Goal: Task Accomplishment & Management: Use online tool/utility

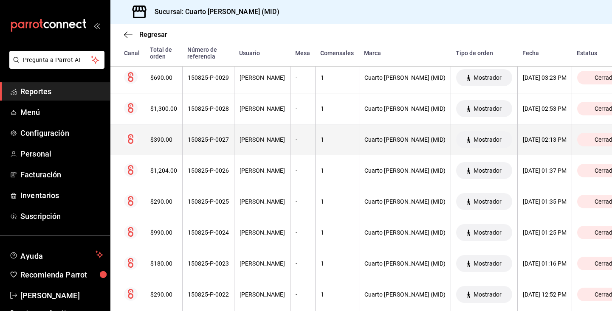
scroll to position [1155, 0]
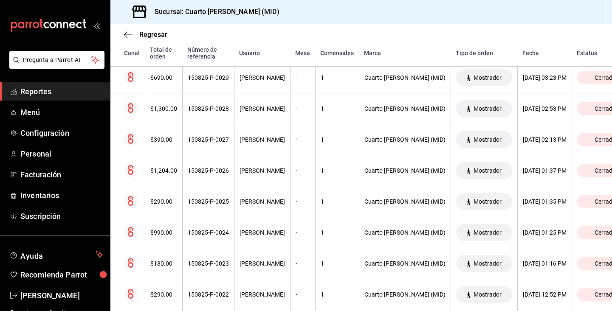
click at [80, 88] on span "Reportes" at bounding box center [61, 91] width 83 height 11
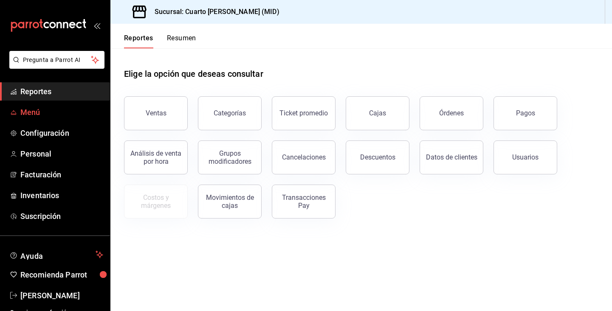
click at [34, 118] on span "Menú" at bounding box center [61, 112] width 83 height 11
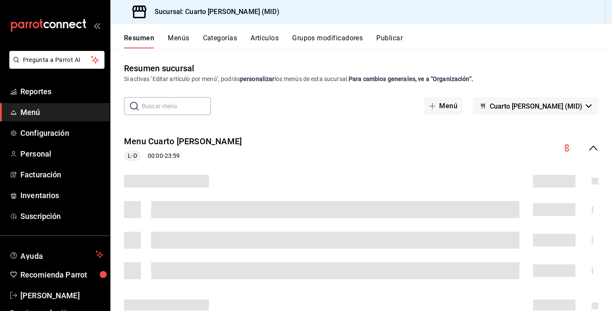
click at [224, 38] on button "Categorías" at bounding box center [220, 41] width 34 height 14
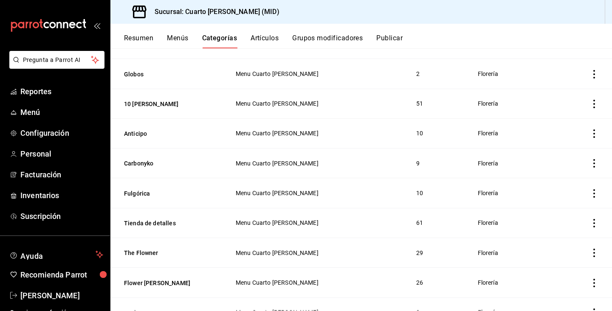
scroll to position [723, 0]
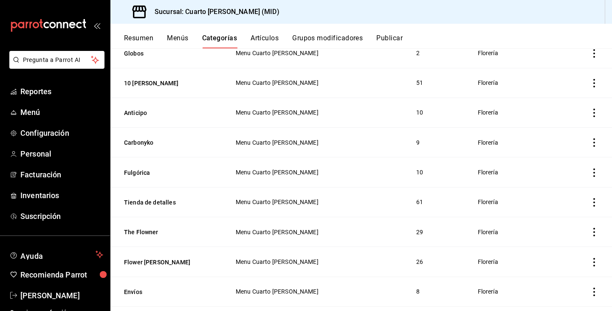
click at [593, 200] on icon "actions" at bounding box center [594, 202] width 8 height 8
click at [155, 202] on div at bounding box center [306, 155] width 612 height 311
click at [155, 202] on button "Tienda de detalles" at bounding box center [166, 202] width 85 height 8
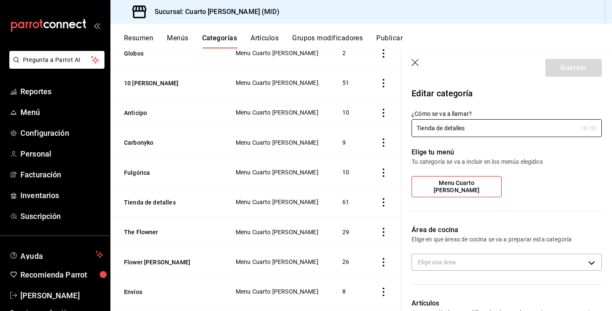
type input "3b7532f5-45f4-4596-be23-d6d22def720a"
click at [155, 202] on button "Tienda de detalles" at bounding box center [166, 202] width 85 height 8
click at [416, 62] on icon "button" at bounding box center [415, 62] width 7 height 7
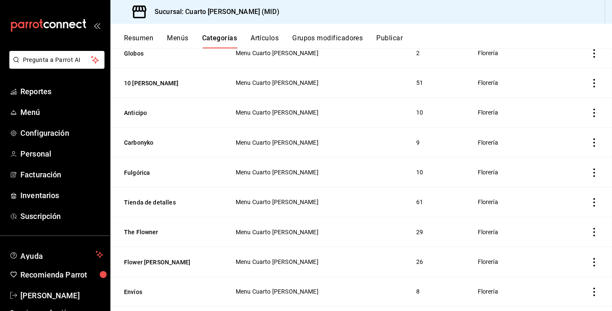
scroll to position [809, 0]
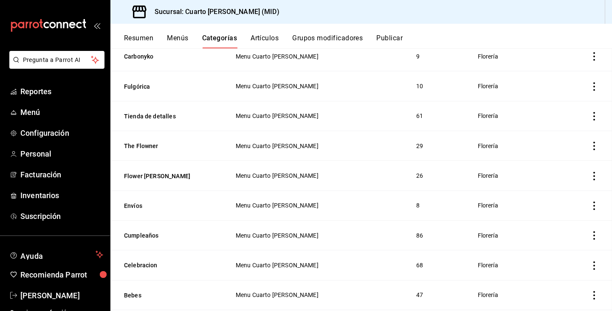
click at [266, 38] on button "Artículos" at bounding box center [265, 41] width 28 height 14
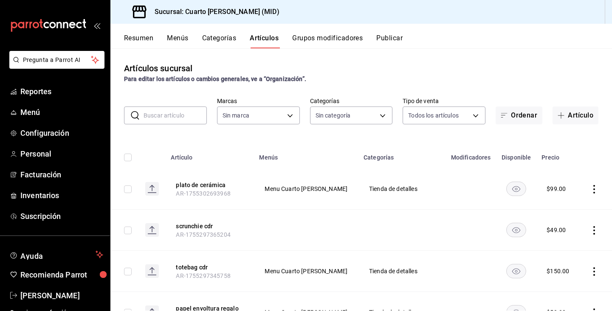
type input "fbcc02f7-780f-4b38-be15-3b9f1ddd6957"
type input "9337de7b-f12f-4046-838f-e1eea326862c,ff8c51d5-140a-4d34-bbd4-8c4bd554a2d9,cc7ef…"
click at [334, 111] on body "Pregunta a Parrot AI Reportes Menú Configuración Personal Facturación Inventari…" at bounding box center [306, 155] width 612 height 311
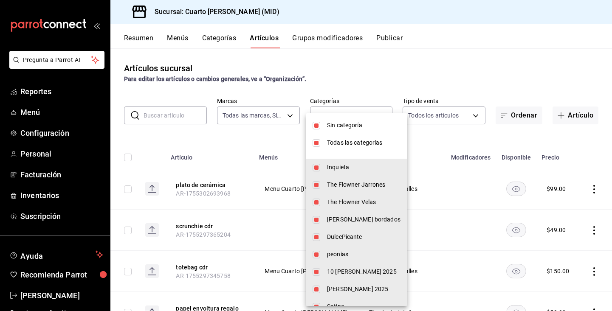
click at [317, 143] on input "checkbox" at bounding box center [317, 143] width 8 height 8
checkbox input "false"
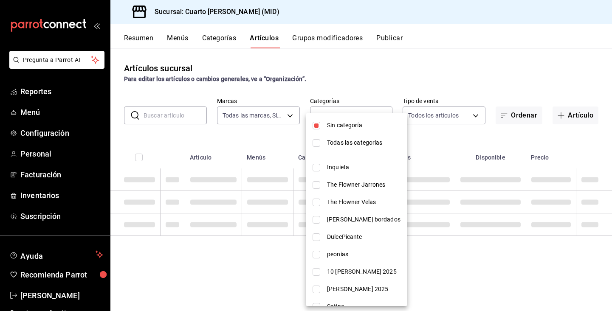
checkbox input "false"
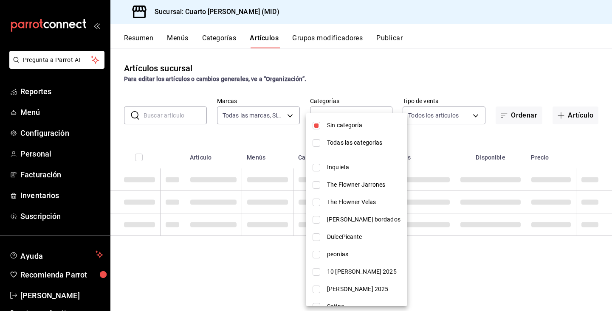
checkbox input "false"
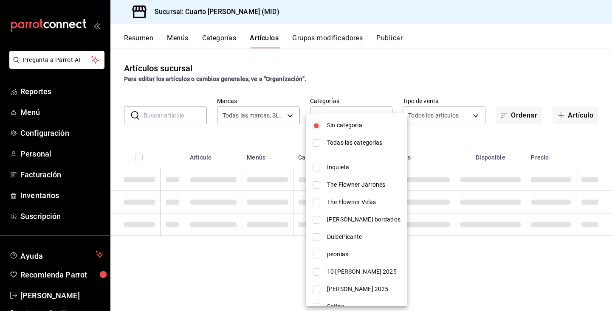
checkbox input "false"
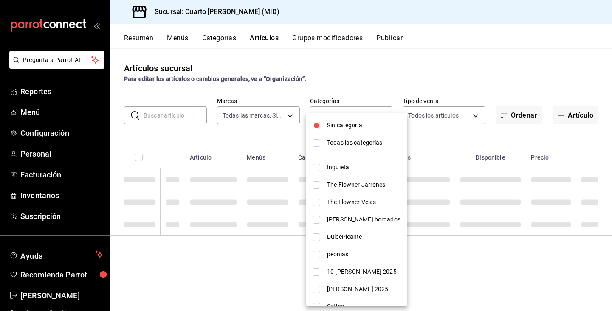
checkbox input "false"
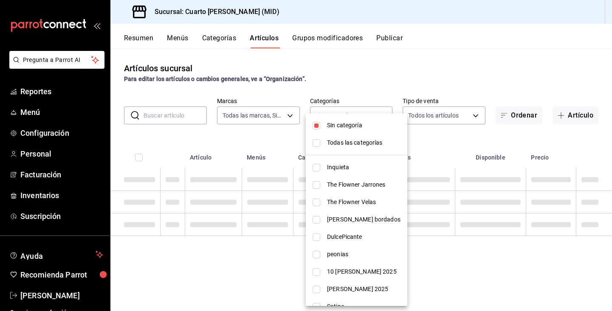
checkbox input "false"
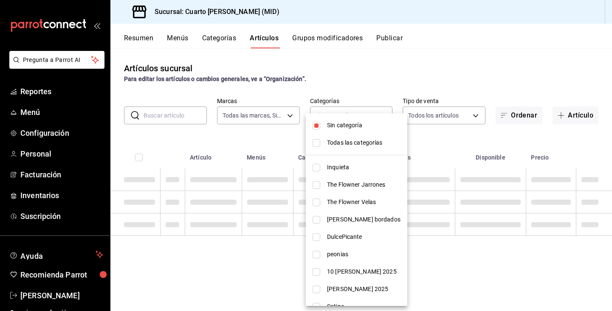
checkbox input "false"
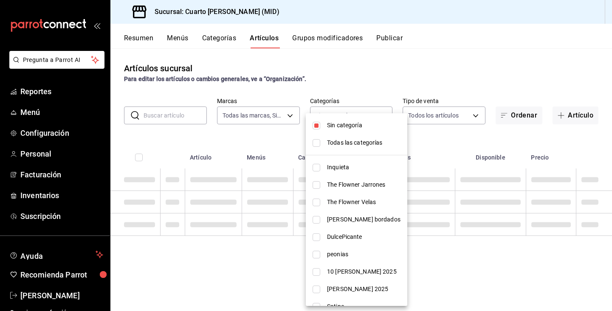
checkbox input "false"
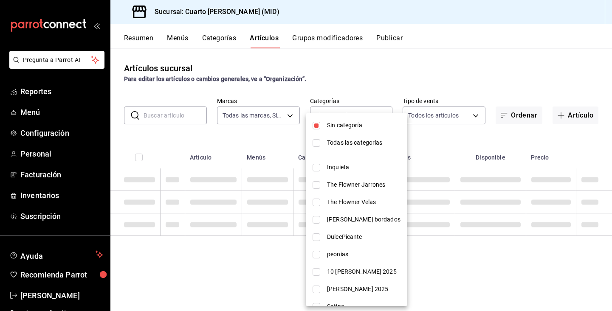
checkbox input "false"
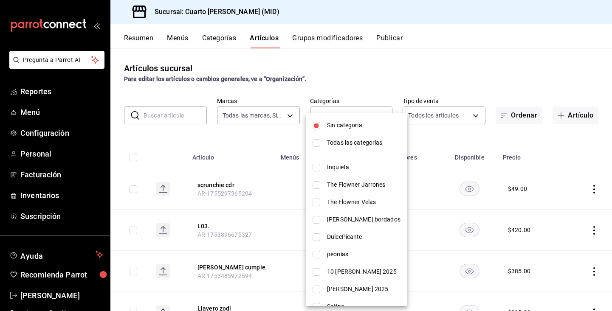
click at [314, 128] on input "checkbox" at bounding box center [317, 126] width 8 height 8
checkbox input "false"
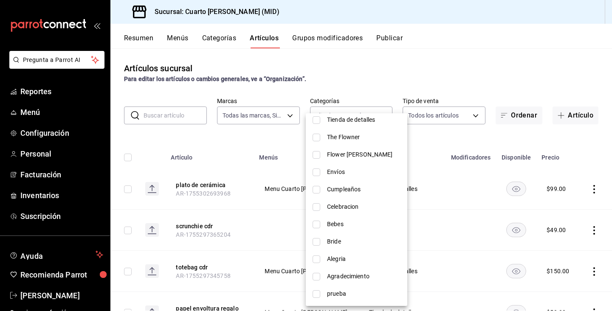
scroll to position [480, 0]
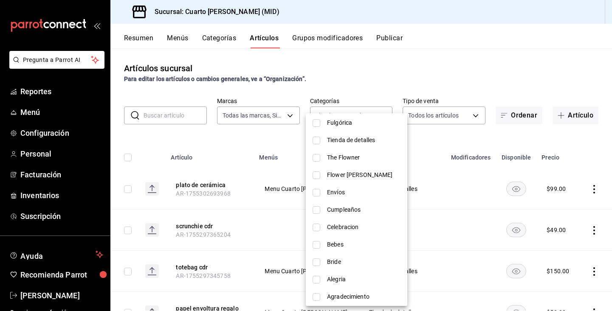
click at [320, 140] on input "checkbox" at bounding box center [317, 141] width 8 height 8
checkbox input "true"
type input "1c4404e0-45a3-42f9-ad2b-1fd12ff1c50d"
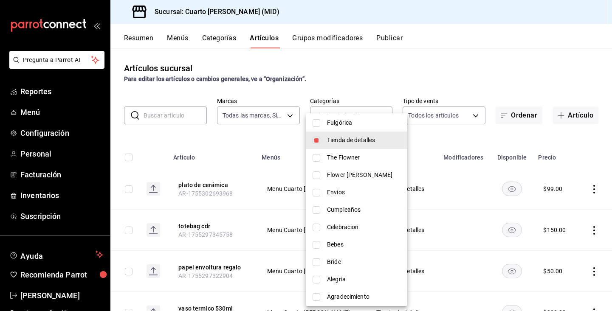
click at [111, 132] on div at bounding box center [306, 155] width 612 height 311
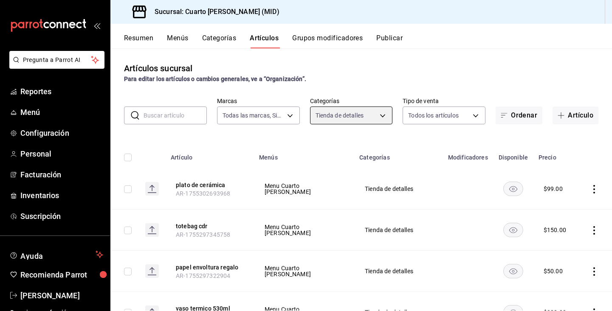
scroll to position [0, 0]
click at [340, 110] on body "Pregunta a Parrot AI Reportes Menú Configuración Personal Facturación Inventari…" at bounding box center [306, 155] width 612 height 311
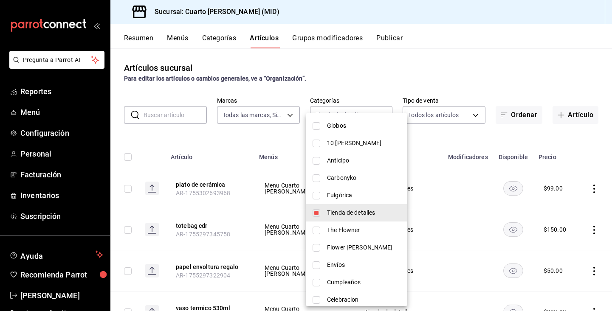
scroll to position [408, 0]
click at [315, 214] on input "checkbox" at bounding box center [317, 213] width 8 height 8
checkbox input "false"
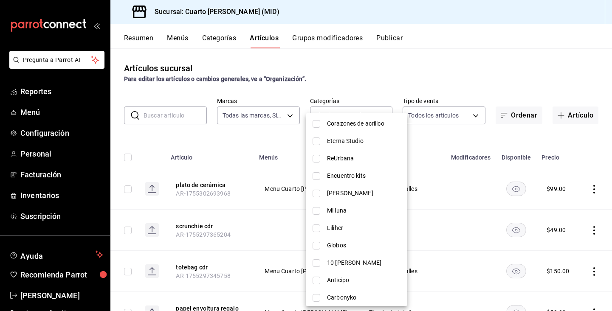
scroll to position [287, 0]
click at [321, 142] on li "Eterna Studio" at bounding box center [357, 141] width 102 height 17
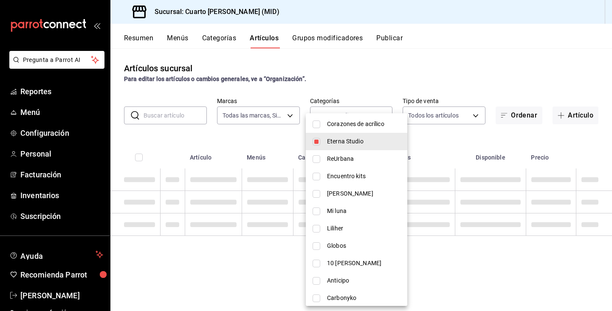
type input "b89ce042-0927-4257-b9ee-975320acea54"
checkbox input "true"
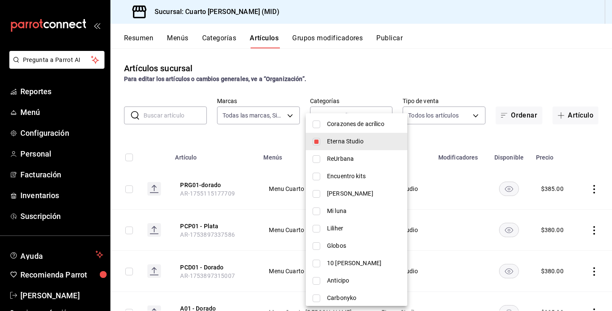
click at [125, 144] on div at bounding box center [306, 155] width 612 height 311
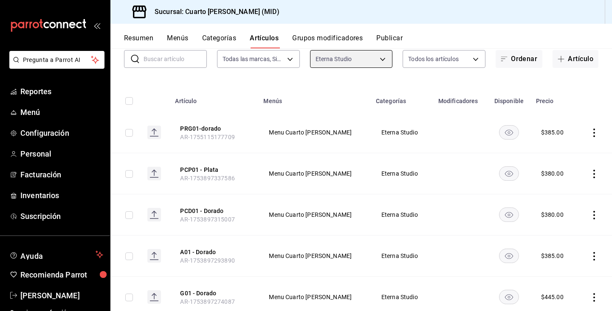
scroll to position [56, 0]
click at [359, 62] on body "Pregunta a Parrot AI Reportes Menú Configuración Personal Facturación Inventari…" at bounding box center [306, 155] width 612 height 311
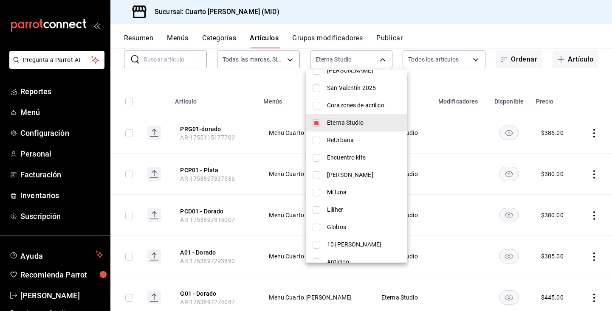
scroll to position [255, 0]
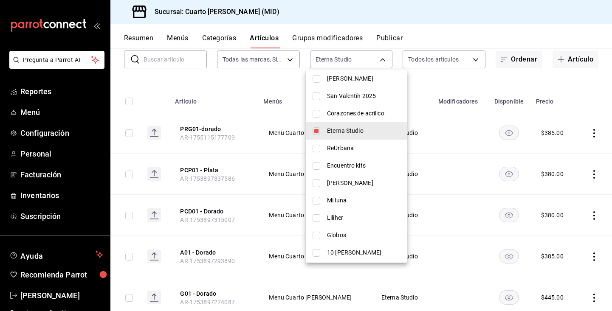
click at [333, 129] on span "Eterna Studio" at bounding box center [364, 131] width 74 height 9
checkbox input "false"
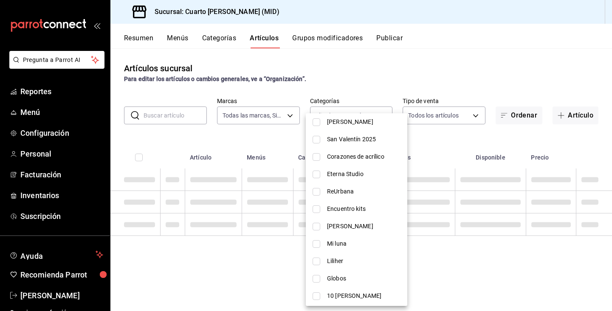
scroll to position [0, 0]
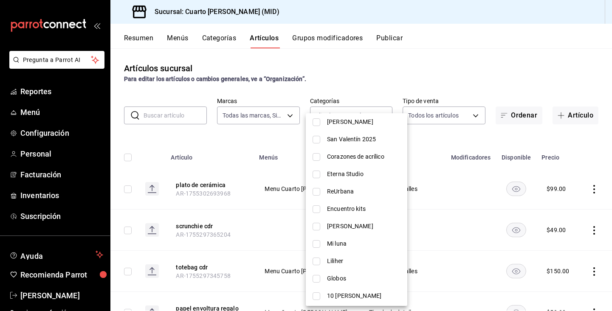
click at [176, 111] on div at bounding box center [306, 155] width 612 height 311
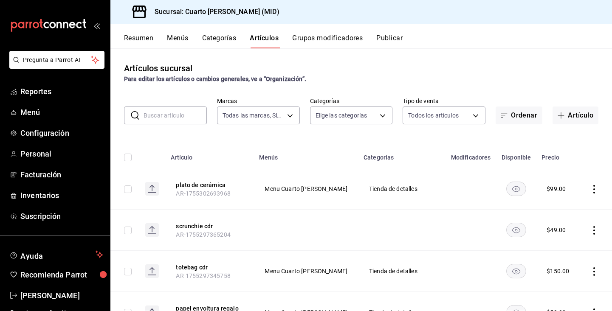
click at [166, 114] on input "text" at bounding box center [175, 115] width 63 height 17
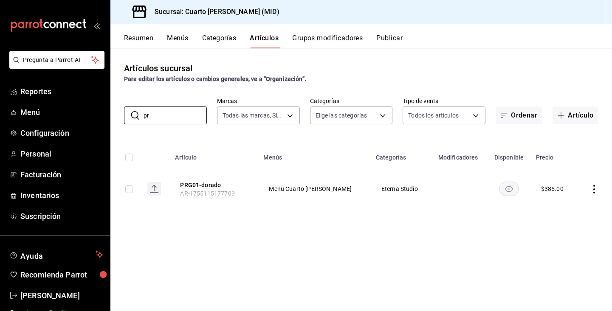
type input "p"
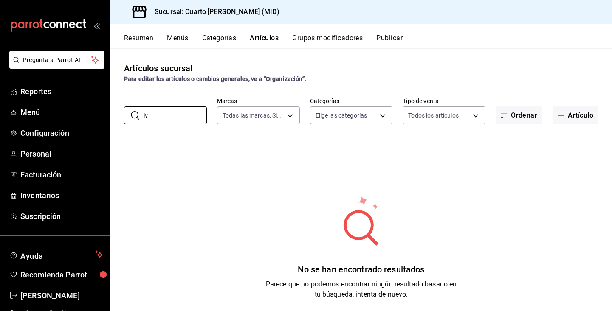
type input "l"
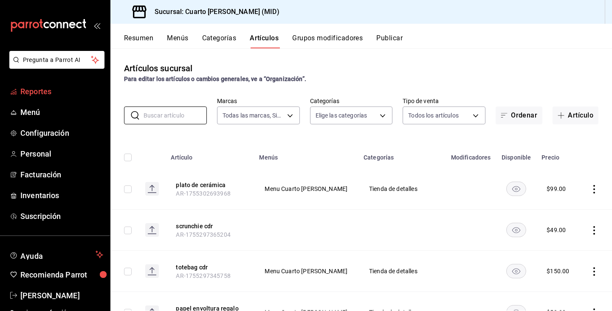
click at [34, 91] on span "Reportes" at bounding box center [61, 91] width 83 height 11
